Goal: Book appointment/travel/reservation

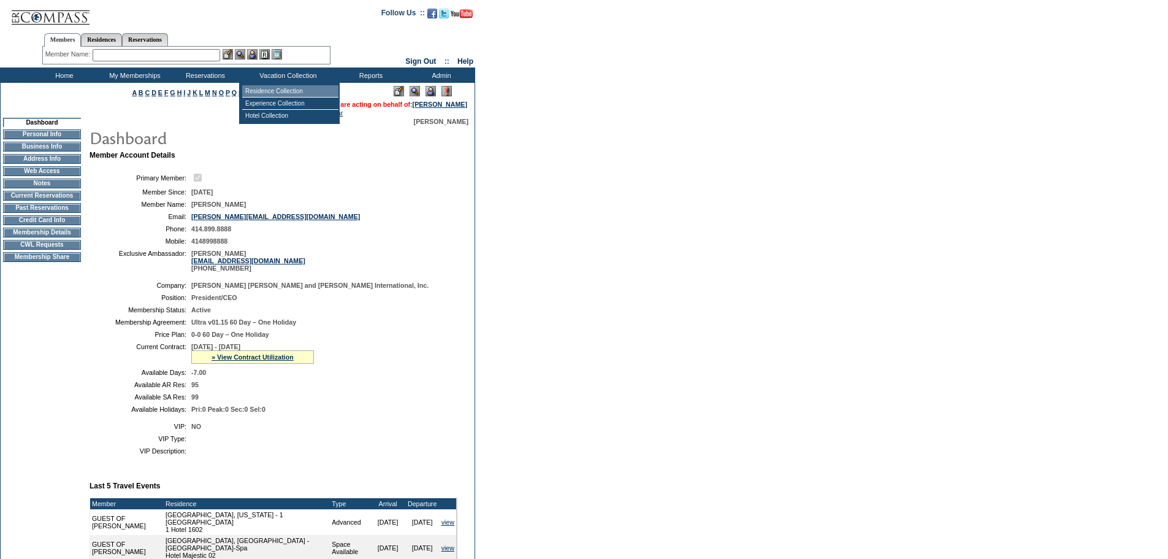
click at [269, 90] on td "Residence Collection" at bounding box center [290, 91] width 96 height 12
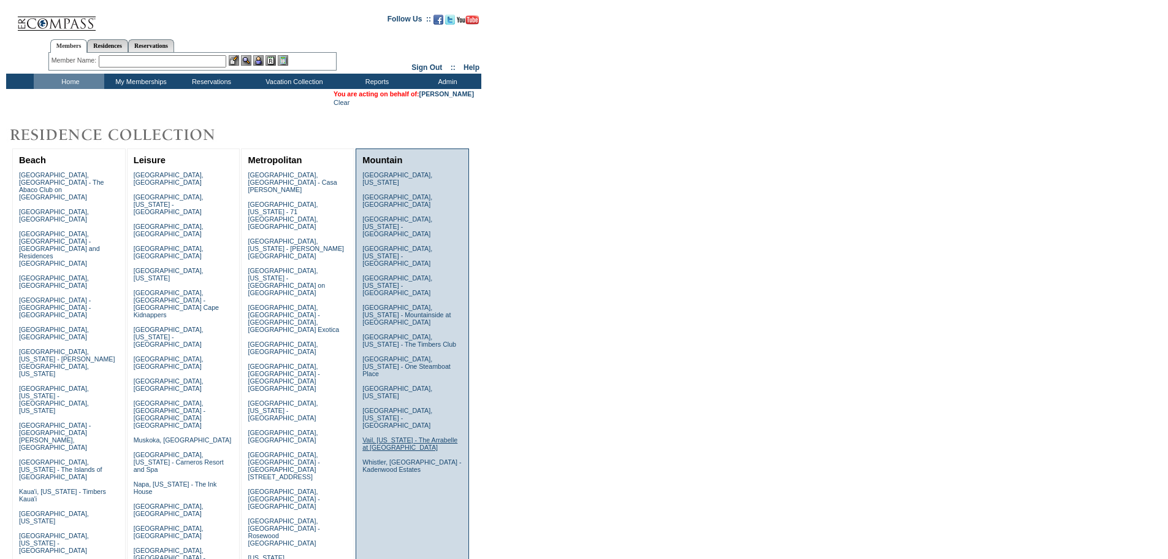
click at [388, 436] on link "Vail, Colorado - The Arrabelle at Vail Square" at bounding box center [409, 443] width 95 height 15
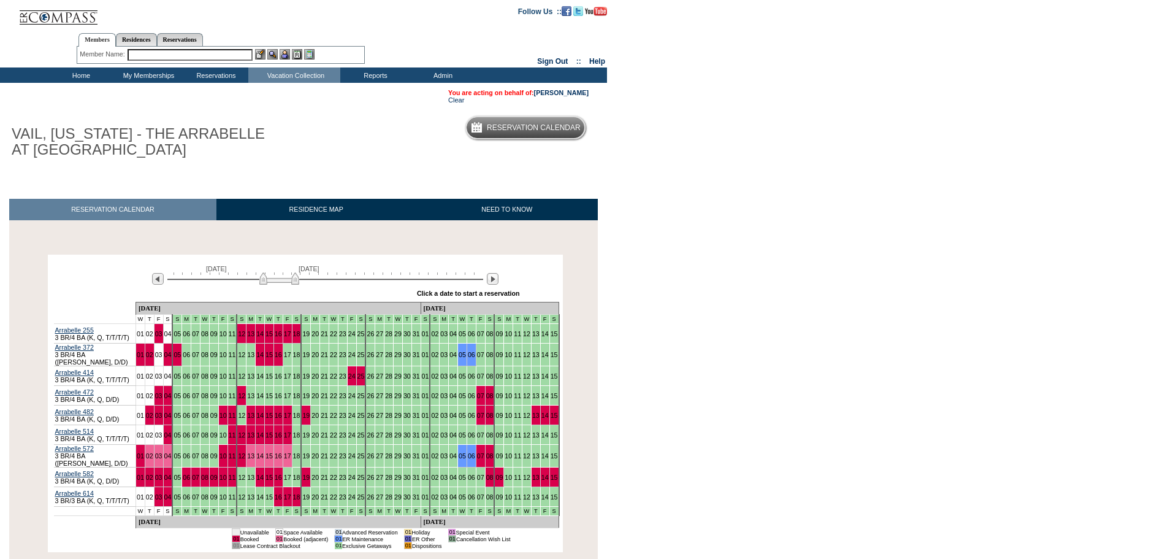
scroll to position [61, 0]
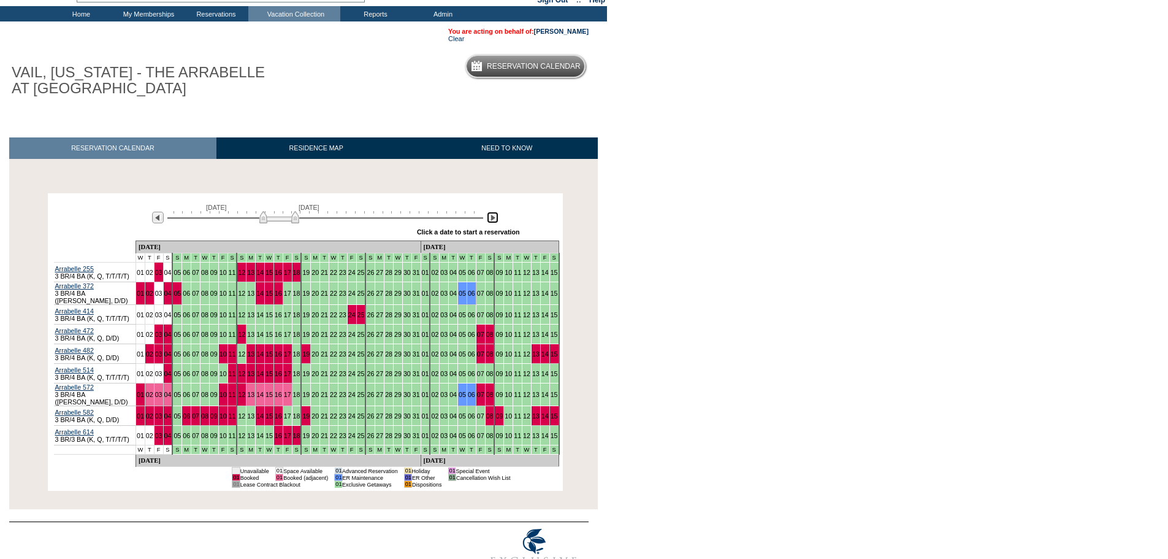
click at [494, 218] on img at bounding box center [493, 218] width 12 height 12
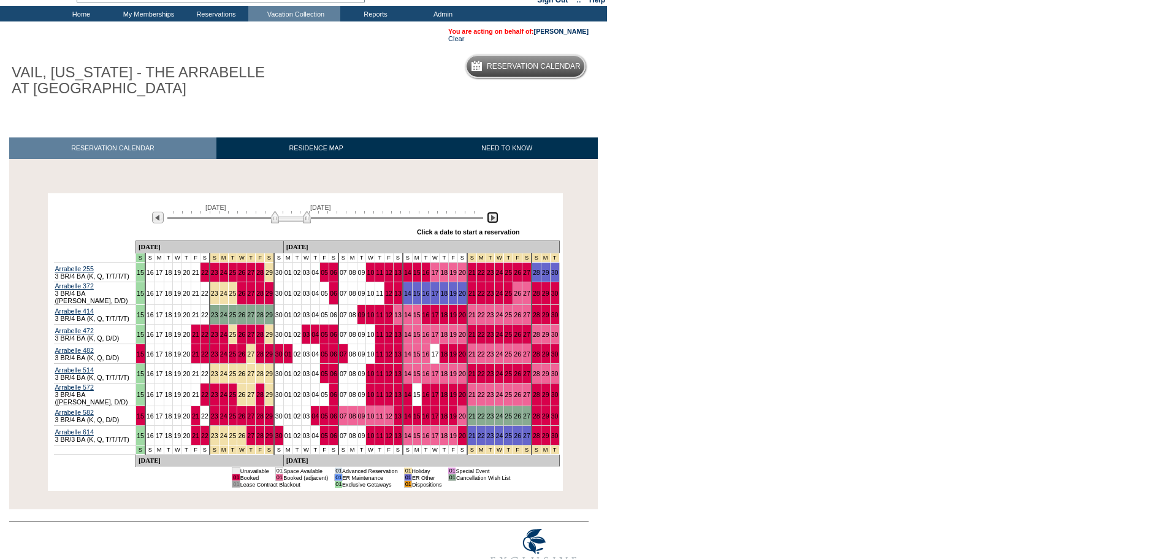
click at [494, 218] on img at bounding box center [493, 218] width 12 height 12
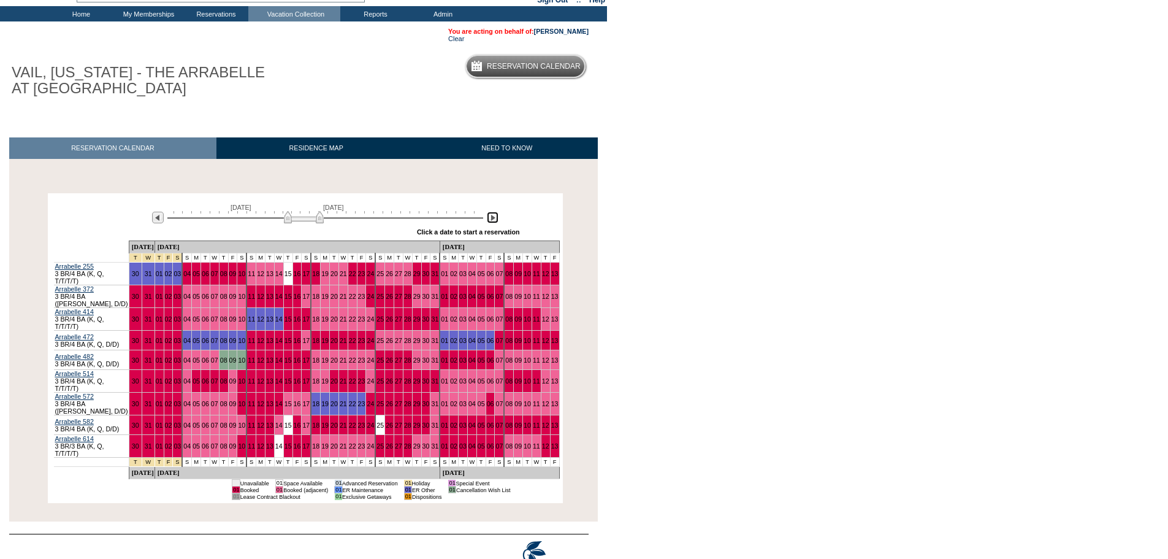
click at [304, 218] on img at bounding box center [304, 217] width 40 height 12
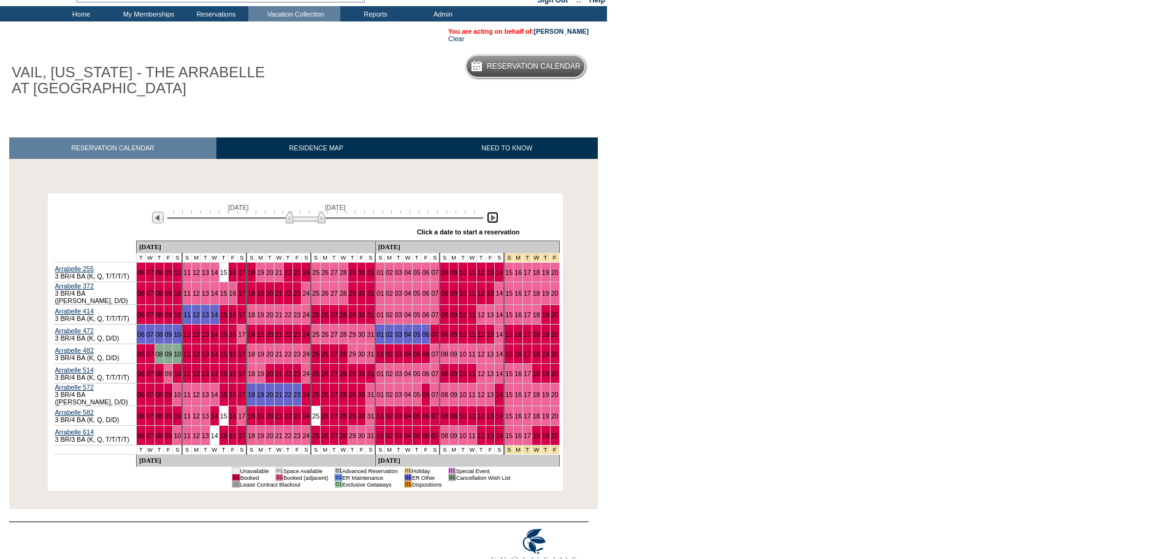
click at [305, 220] on img at bounding box center [306, 217] width 40 height 12
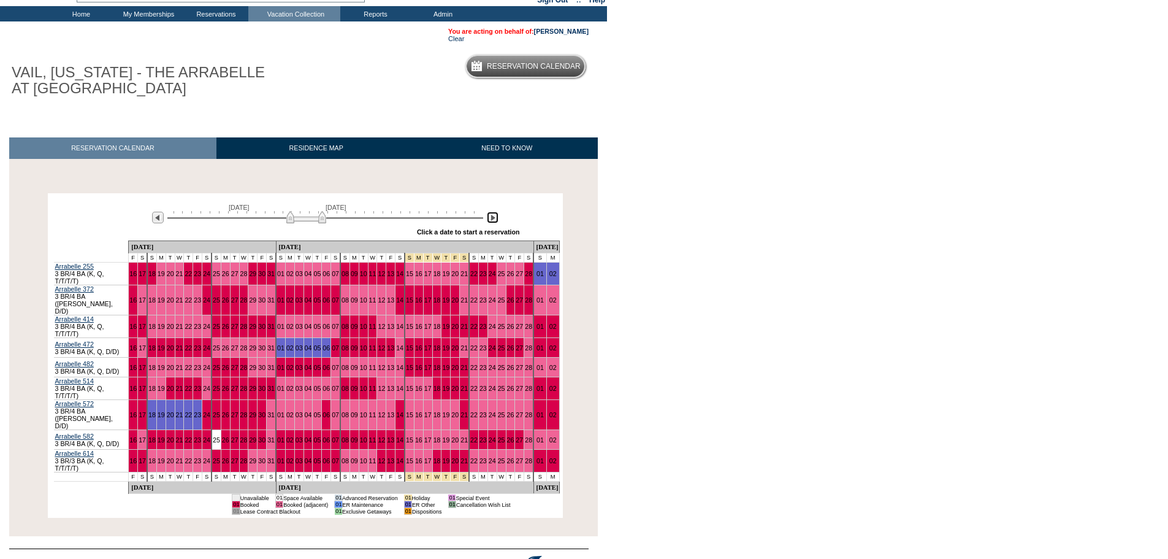
click at [308, 219] on img at bounding box center [306, 217] width 40 height 12
